Goal: Check status: Check status

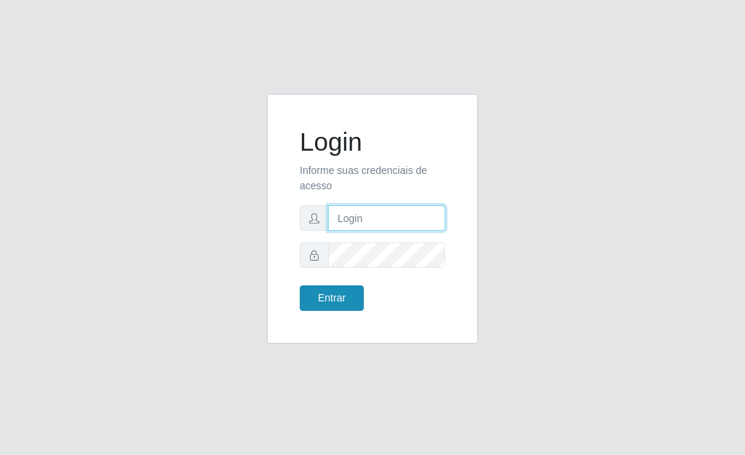
type input "[PERSON_NAME]"
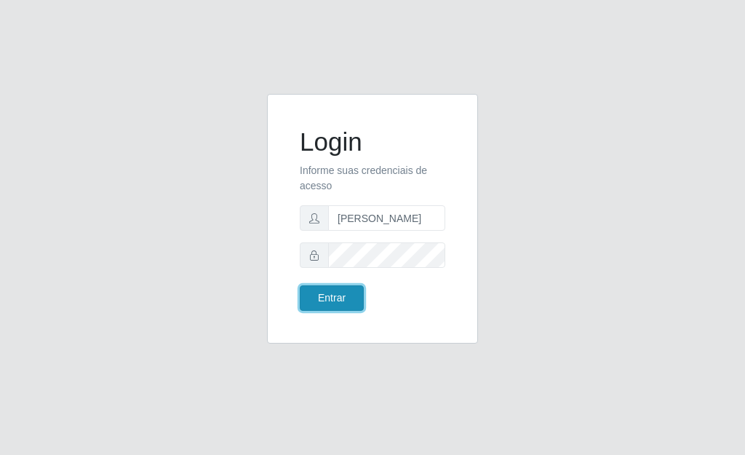
click at [332, 302] on button "Entrar" at bounding box center [332, 297] width 64 height 25
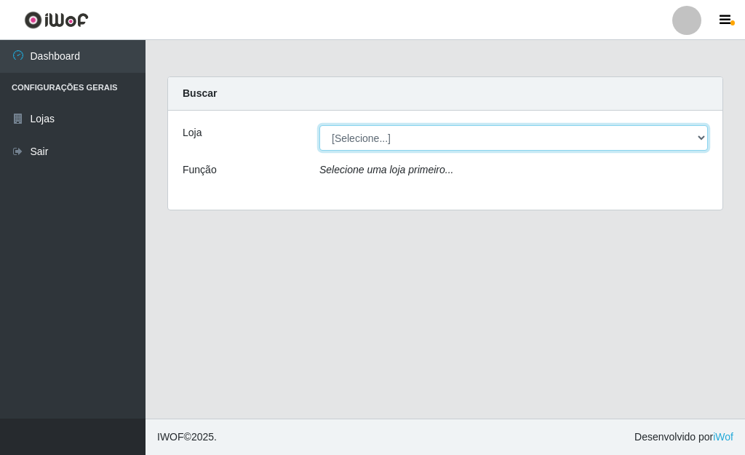
click at [699, 133] on select "[Selecione...] Bemais Supermercados - [GEOGRAPHIC_DATA]" at bounding box center [513, 137] width 389 height 25
select select "249"
click at [319, 125] on select "[Selecione...] Bemais Supermercados - [GEOGRAPHIC_DATA]" at bounding box center [513, 137] width 389 height 25
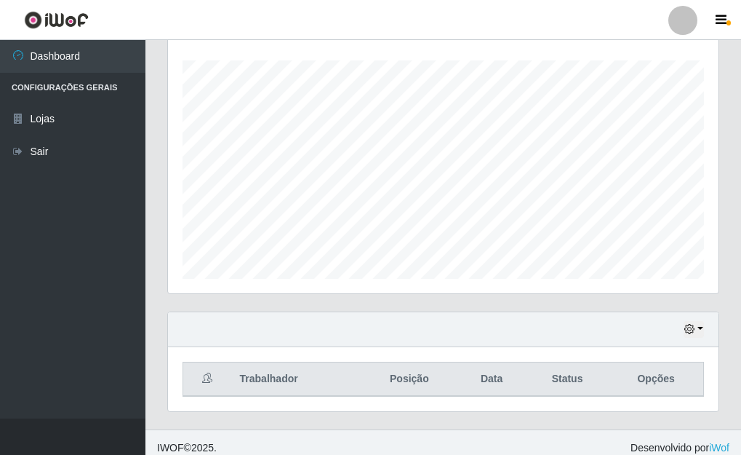
scroll to position [252, 0]
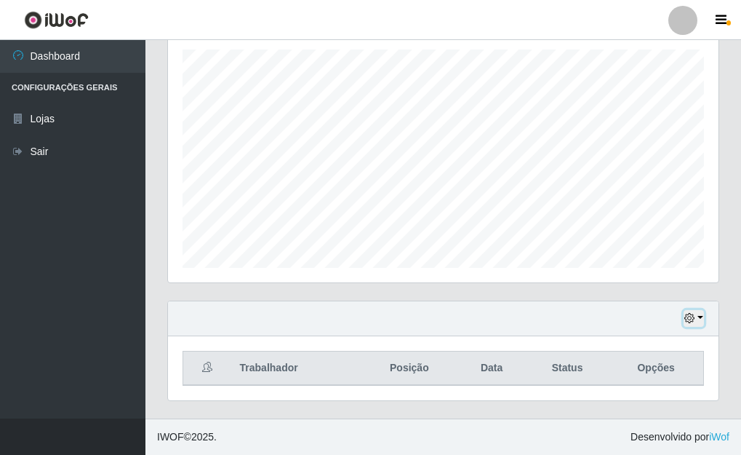
click at [696, 319] on button "button" at bounding box center [694, 318] width 20 height 17
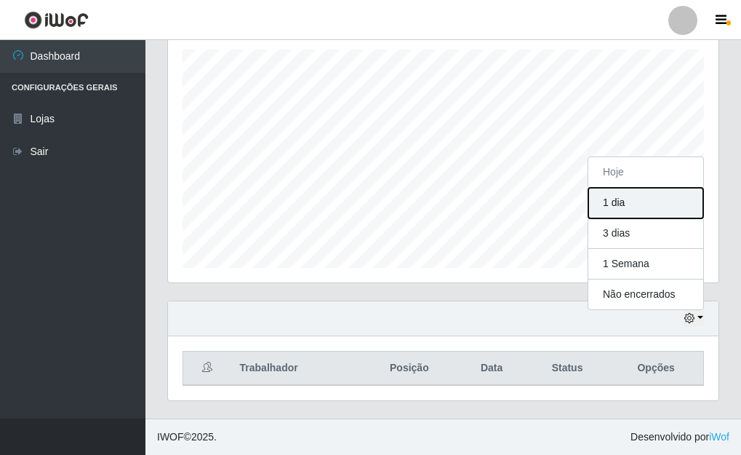
click at [621, 199] on button "1 dia" at bounding box center [646, 203] width 115 height 31
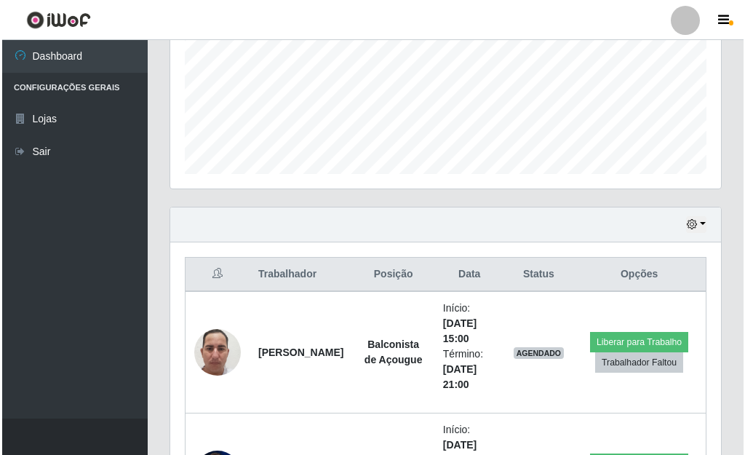
scroll to position [544, 0]
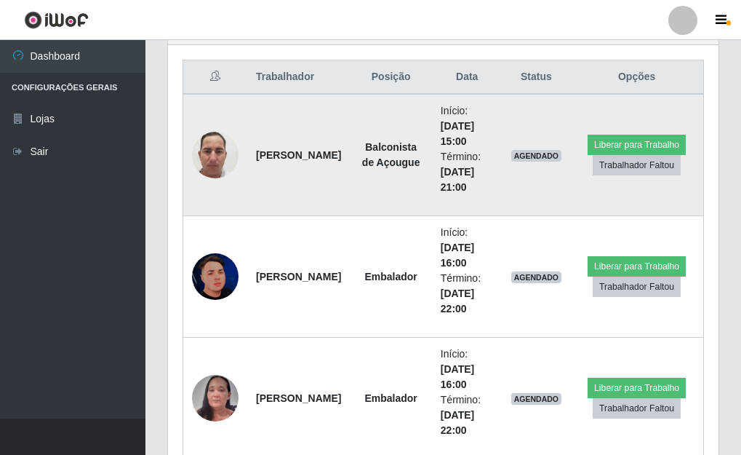
click at [207, 156] on img at bounding box center [215, 154] width 47 height 103
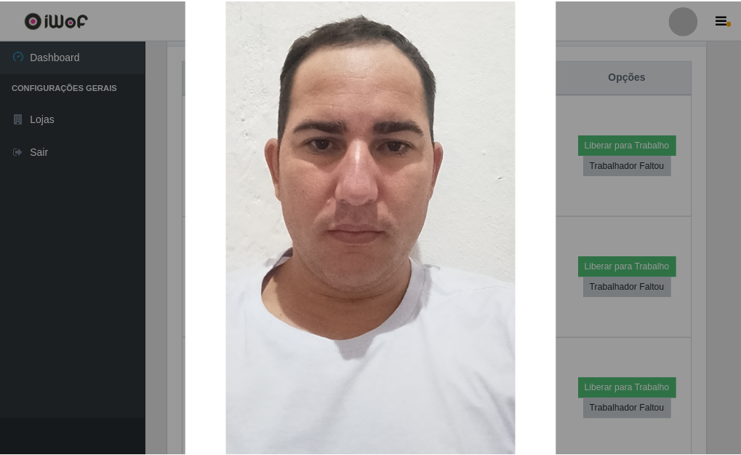
scroll to position [218, 0]
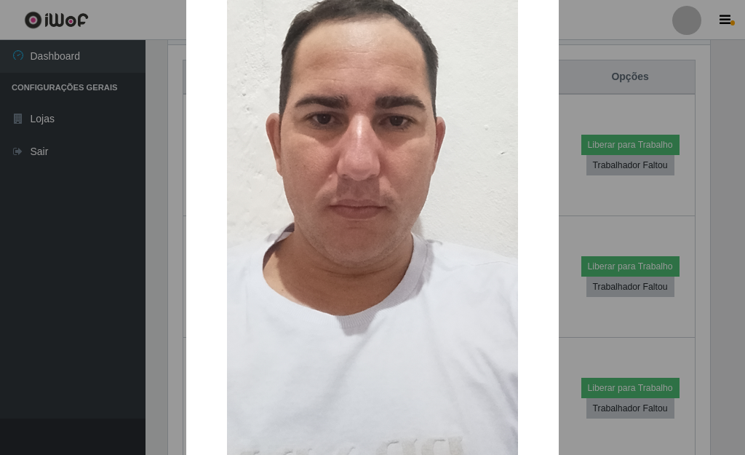
click at [566, 110] on div "× OK Cancel" at bounding box center [372, 227] width 745 height 455
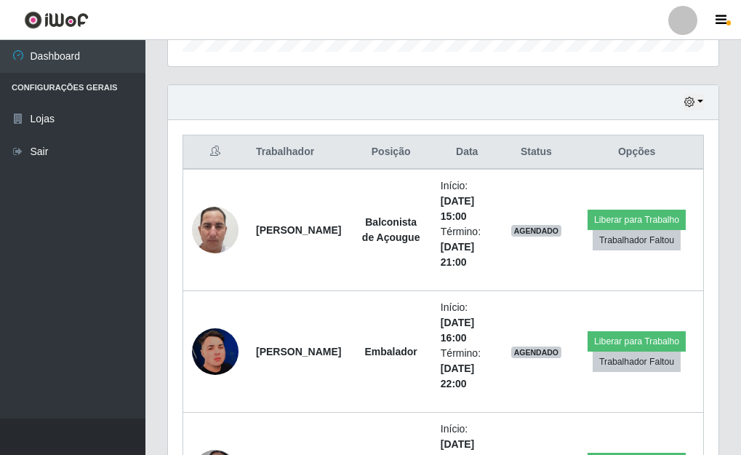
scroll to position [375, 0]
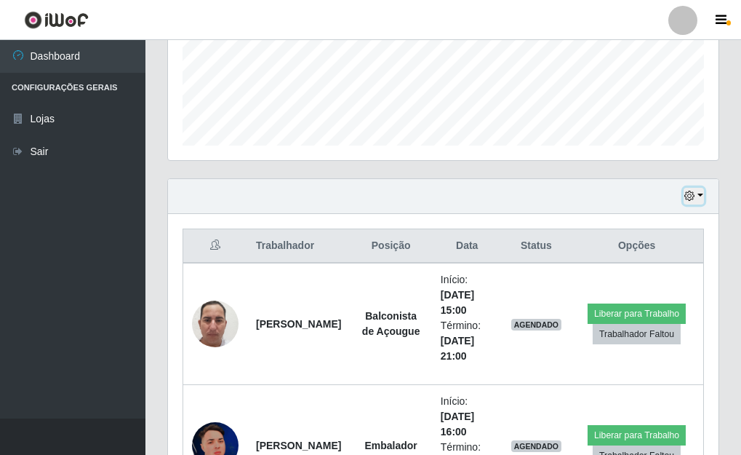
click at [701, 193] on button "button" at bounding box center [694, 196] width 20 height 17
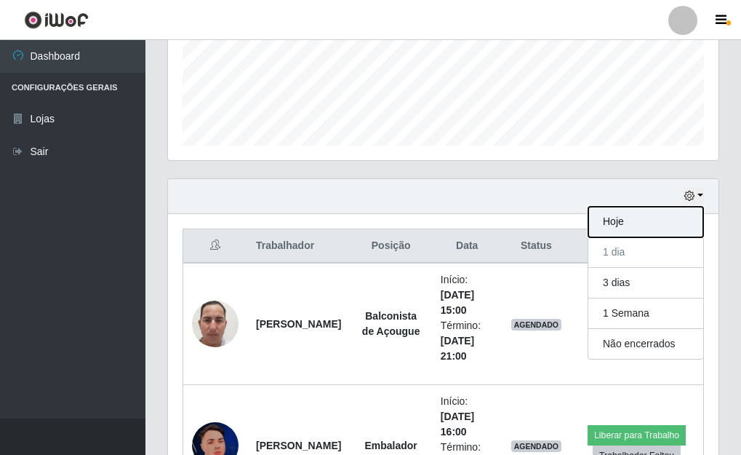
click at [609, 220] on button "Hoje" at bounding box center [646, 222] width 115 height 31
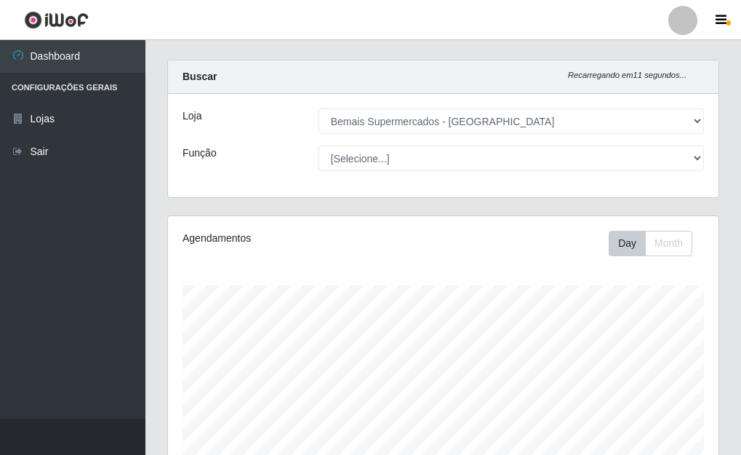
scroll to position [252, 0]
